Goal: Task Accomplishment & Management: Use online tool/utility

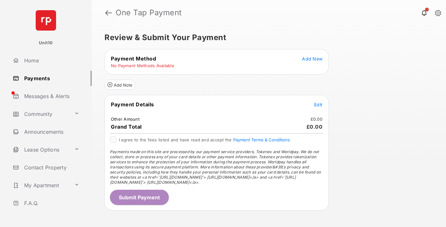
click at [313, 59] on span "Add New" at bounding box center [312, 58] width 20 height 5
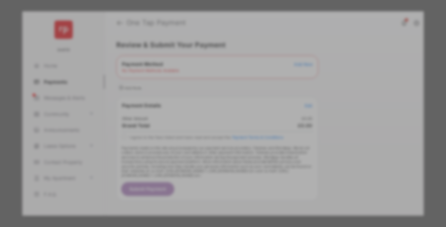
scroll to position [5, 0]
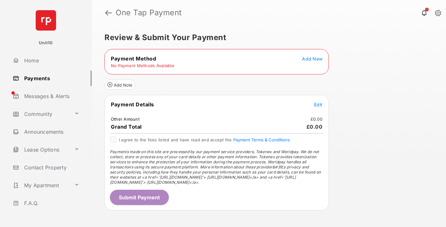
click at [313, 59] on span "Add New" at bounding box center [312, 58] width 20 height 5
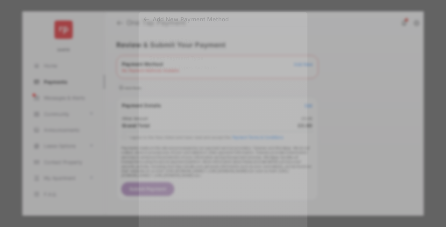
scroll to position [4, 0]
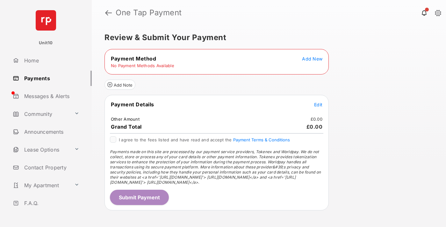
click at [313, 59] on span "Add New" at bounding box center [312, 58] width 20 height 5
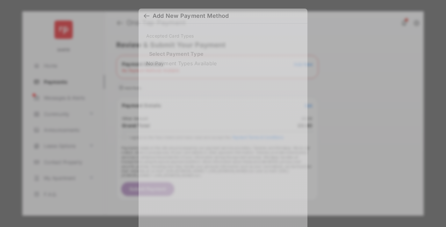
scroll to position [5, 0]
